Goal: Task Accomplishment & Management: Complete application form

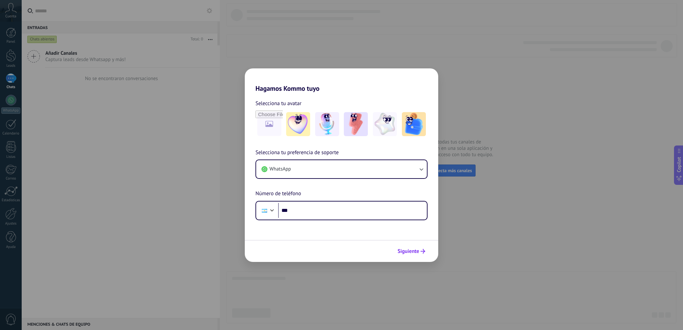
click at [408, 254] on span "Siguiente" at bounding box center [409, 251] width 22 height 5
click at [523, 132] on div "Hagamos Kommo tuyo Selecciona tu avatar Selecciona tu preferencia de soporte Wh…" at bounding box center [341, 165] width 683 height 330
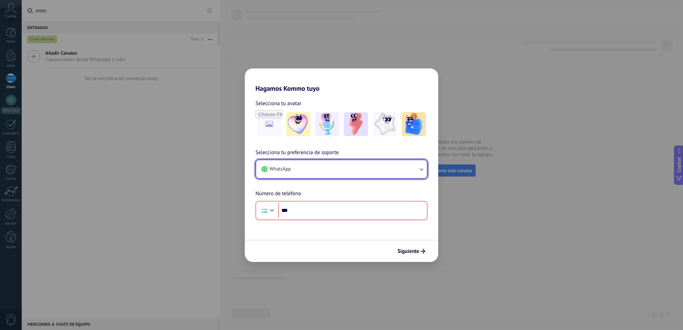
click at [330, 173] on button "WhatsApp" at bounding box center [341, 169] width 171 height 18
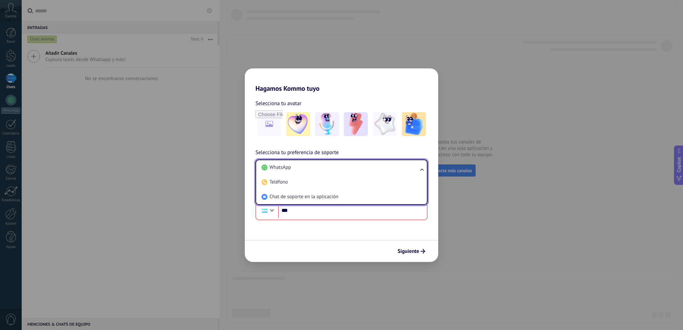
click at [540, 197] on div "Hagamos Kommo tuyo Selecciona tu avatar Selecciona tu preferencia de soporte Wh…" at bounding box center [341, 165] width 683 height 330
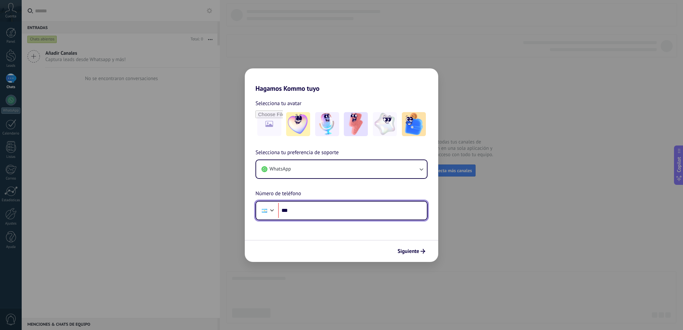
click at [273, 212] on div at bounding box center [272, 210] width 8 height 8
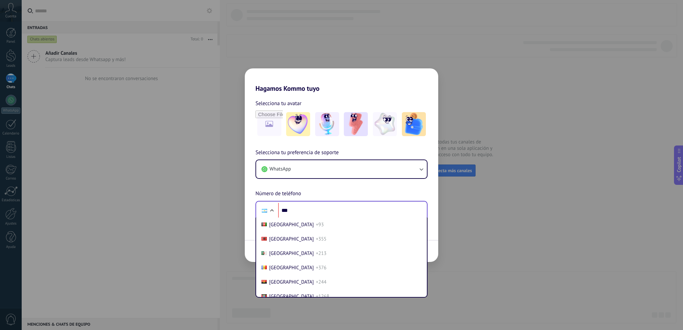
scroll to position [20, 0]
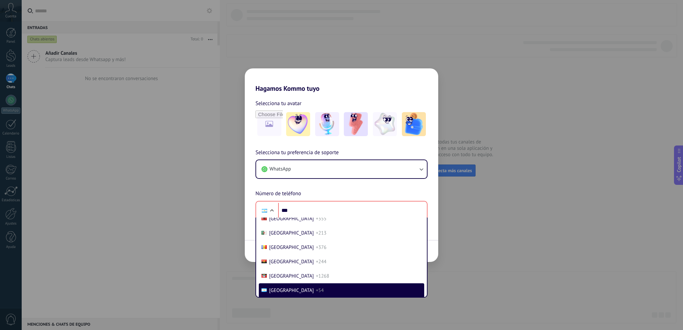
click at [557, 168] on div "Hagamos Kommo tuyo Selecciona tu avatar Selecciona tu preferencia de soporte Wh…" at bounding box center [341, 165] width 683 height 330
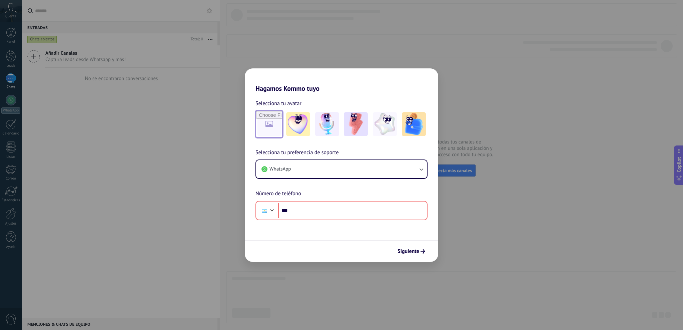
click at [270, 126] on input "file" at bounding box center [269, 124] width 26 height 26
type input "**********"
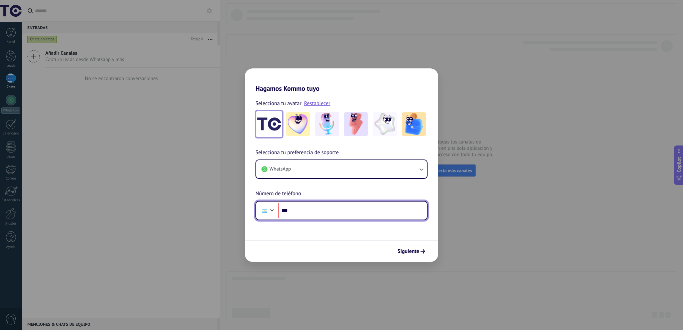
click at [273, 213] on div at bounding box center [272, 210] width 8 height 8
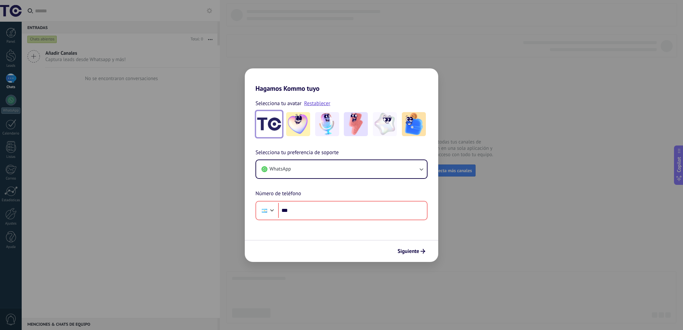
click at [499, 220] on div "Hagamos Kommo tuyo Selecciona tu avatar Restablecer Selecciona tu preferencia d…" at bounding box center [341, 165] width 683 height 330
click at [490, 112] on div "Hagamos Kommo tuyo Selecciona tu avatar Restablecer Selecciona tu preferencia d…" at bounding box center [341, 165] width 683 height 330
click at [506, 20] on div "Hagamos Kommo tuyo Selecciona tu avatar Restablecer Selecciona tu preferencia d…" at bounding box center [341, 165] width 683 height 330
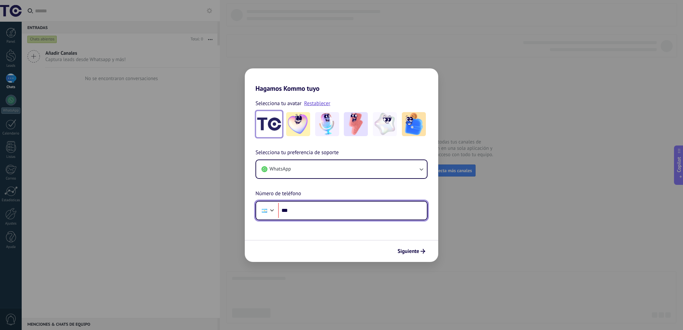
click at [308, 213] on input "***" at bounding box center [352, 210] width 149 height 15
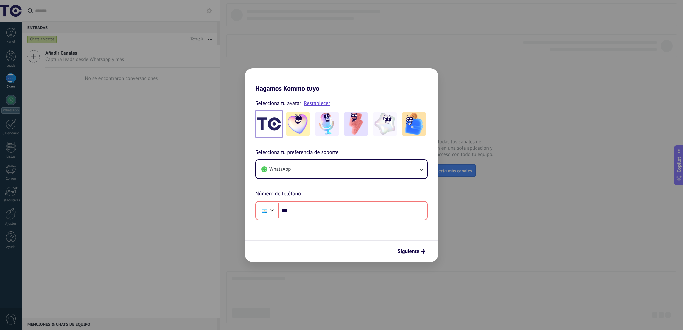
click at [573, 80] on div "Hagamos Kommo tuyo Selecciona tu avatar Restablecer Selecciona tu preferencia d…" at bounding box center [341, 165] width 683 height 330
